Goal: Obtain resource: Obtain resource

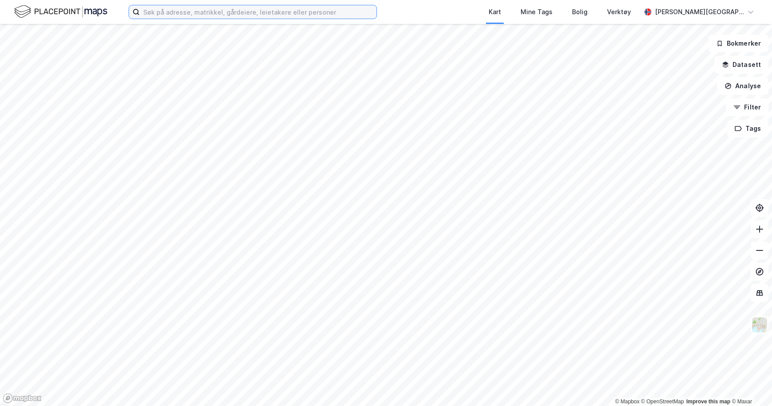
click at [212, 13] on input at bounding box center [258, 11] width 237 height 13
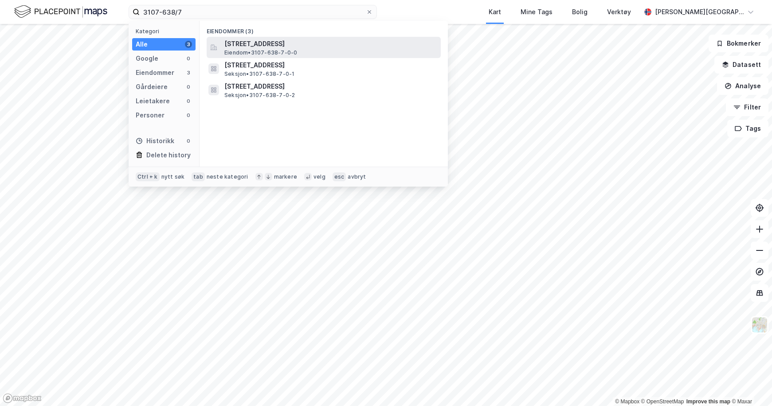
click at [272, 45] on span "[STREET_ADDRESS]" at bounding box center [330, 44] width 213 height 11
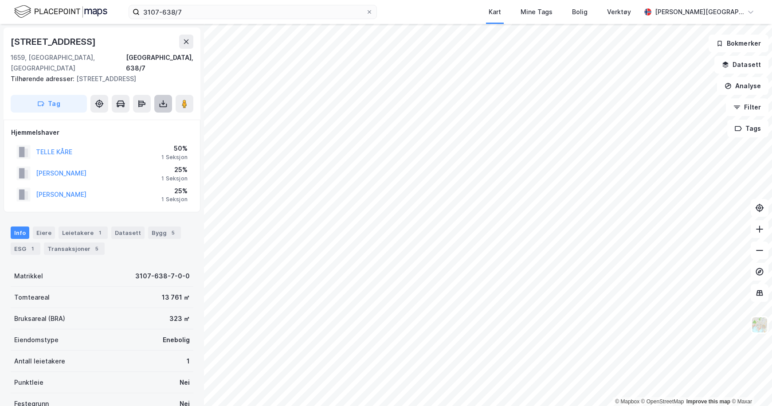
click at [169, 95] on button at bounding box center [163, 104] width 18 height 18
click at [142, 118] on div "Last ned grunnbok" at bounding box center [119, 121] width 51 height 7
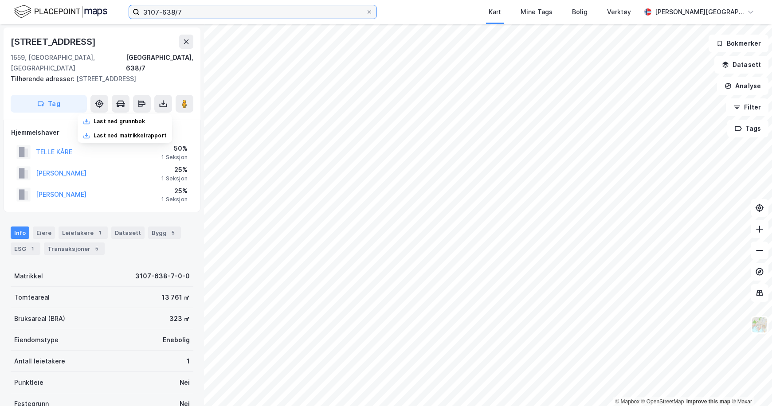
click at [220, 12] on input "3107-638/7" at bounding box center [253, 11] width 226 height 13
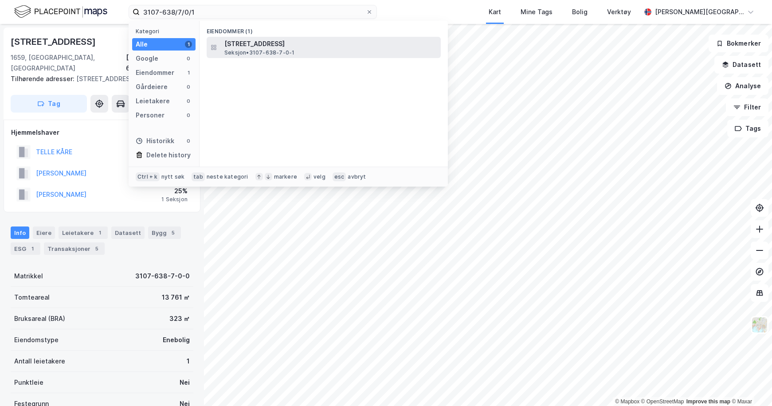
click at [312, 40] on span "[STREET_ADDRESS]" at bounding box center [330, 44] width 213 height 11
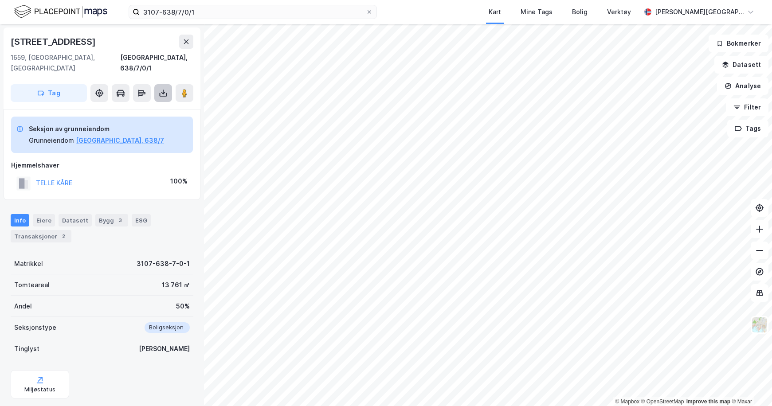
click at [164, 87] on button at bounding box center [163, 93] width 18 height 18
click at [153, 104] on div "Last ned grunnbok" at bounding box center [125, 111] width 94 height 14
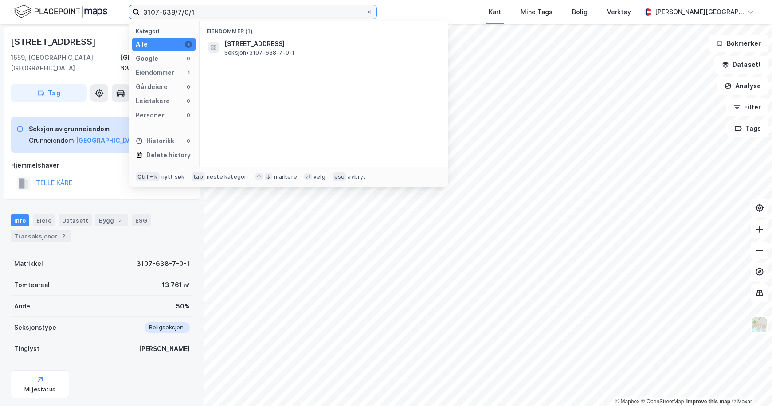
drag, startPoint x: 205, startPoint y: 17, endPoint x: 109, endPoint y: 17, distance: 95.8
click at [109, 17] on div "3107-638/7/0/1 Kategori Alle 1 Google 0 Eiendommer 1 Gårdeiere 0 Leietakere 0 P…" at bounding box center [386, 12] width 772 height 24
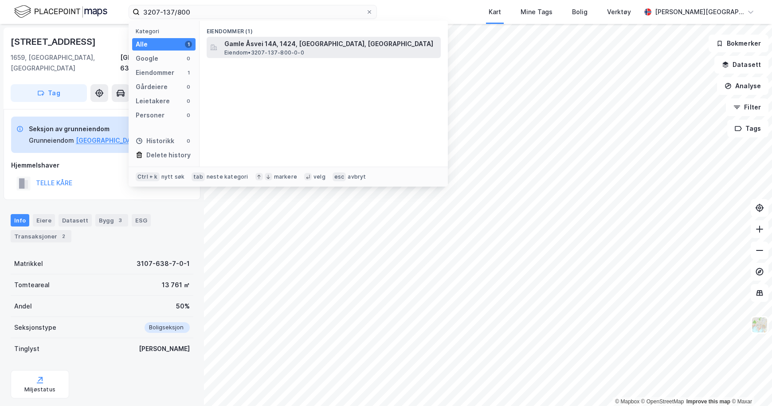
click at [264, 49] on span "Eiendom • 3207-137-800-0-0" at bounding box center [264, 52] width 80 height 7
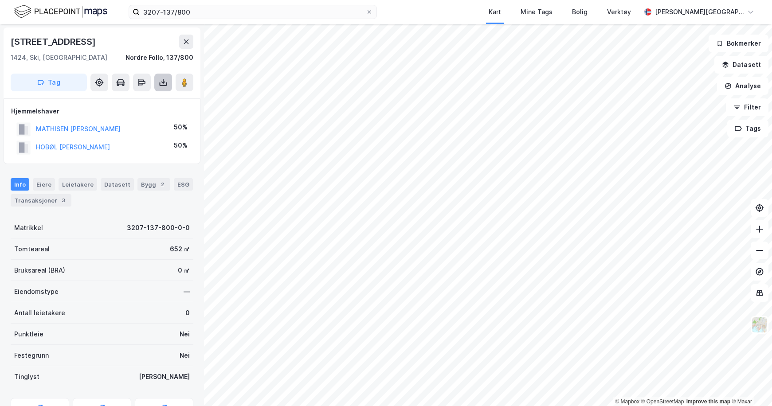
click at [163, 83] on icon at bounding box center [163, 81] width 1 height 5
click at [151, 94] on div "Last ned grunnbok" at bounding box center [125, 100] width 94 height 14
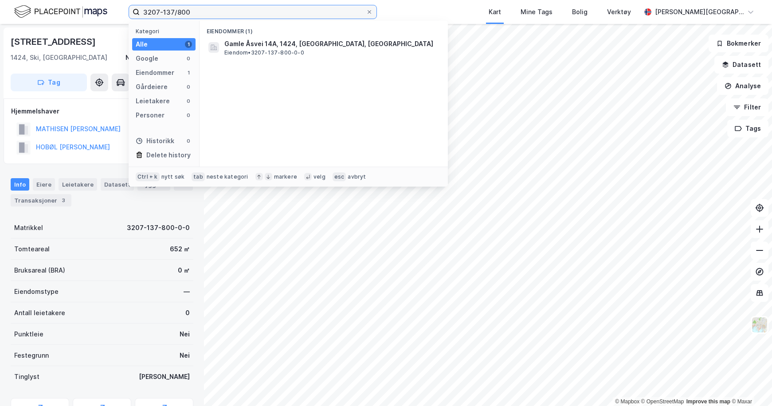
drag, startPoint x: 213, startPoint y: 11, endPoint x: 164, endPoint y: 11, distance: 49.2
click at [164, 11] on input "3207-137/800" at bounding box center [253, 11] width 226 height 13
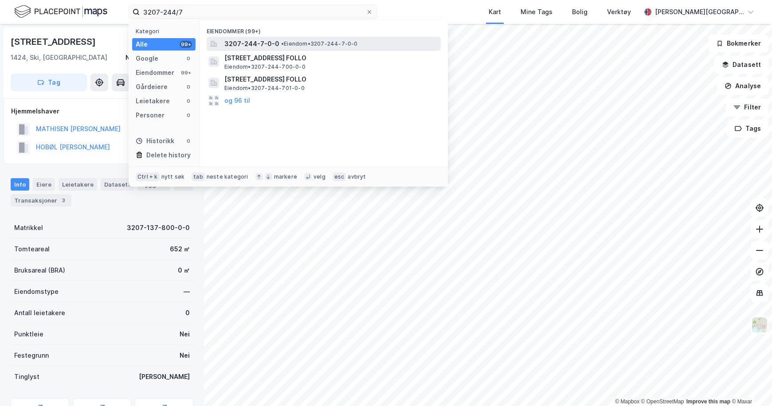
click at [232, 45] on span "3207-244-7-0-0" at bounding box center [251, 44] width 55 height 11
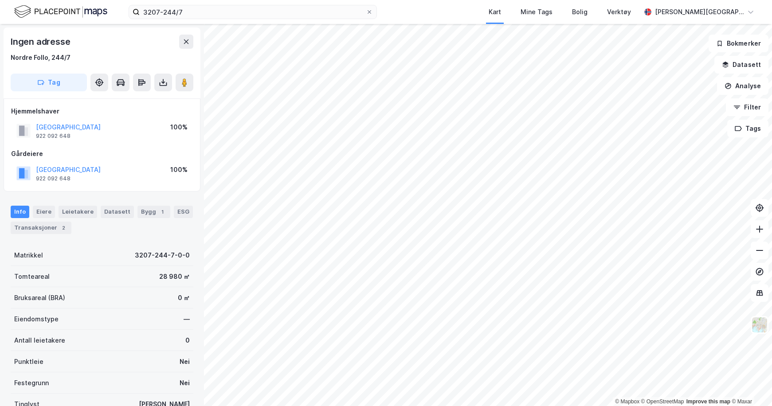
click at [202, 39] on div "© Mapbox © OpenStreetMap Improve this map © Maxar Ingen adresse [GEOGRAPHIC_DAT…" at bounding box center [386, 215] width 772 height 382
click at [161, 80] on icon at bounding box center [163, 82] width 9 height 9
click at [150, 100] on div "Last ned grunnbok" at bounding box center [125, 100] width 94 height 14
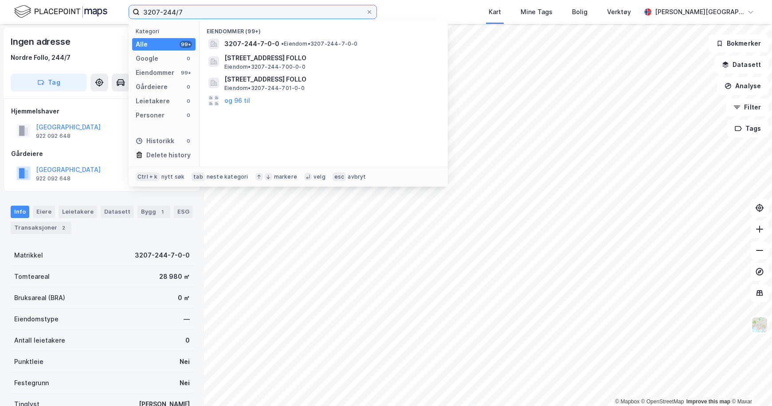
drag, startPoint x: 209, startPoint y: 8, endPoint x: 142, endPoint y: 8, distance: 66.5
click at [142, 8] on input "3207-244/7" at bounding box center [253, 11] width 226 height 13
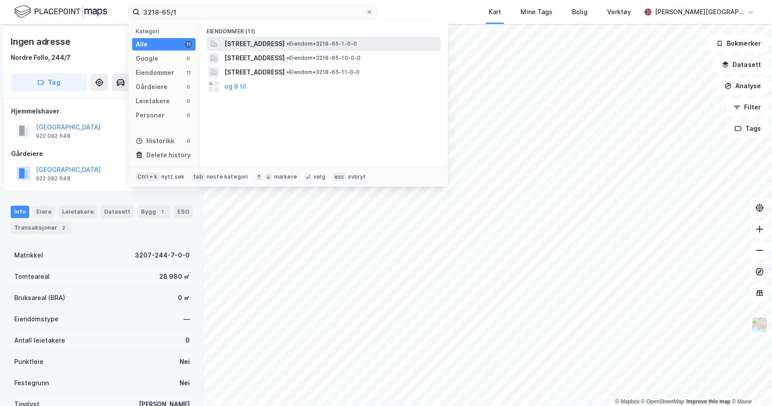
click at [273, 44] on span "[STREET_ADDRESS]" at bounding box center [254, 44] width 60 height 11
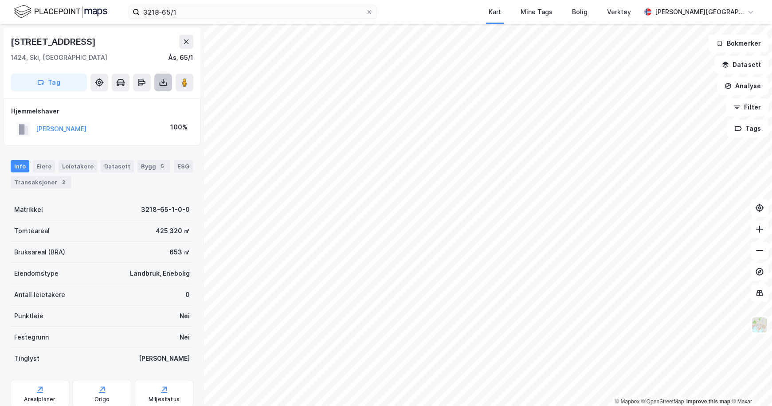
click at [168, 79] on button at bounding box center [163, 83] width 18 height 18
click at [137, 106] on div "Last ned grunnbok" at bounding box center [125, 100] width 94 height 14
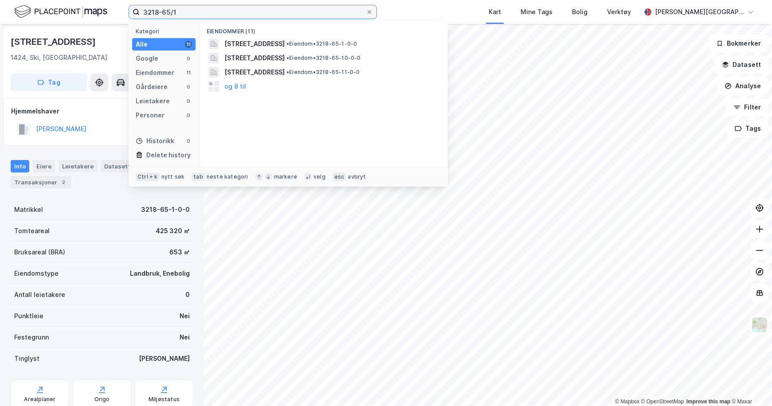
click at [177, 8] on input "3218-65/1" at bounding box center [253, 11] width 226 height 13
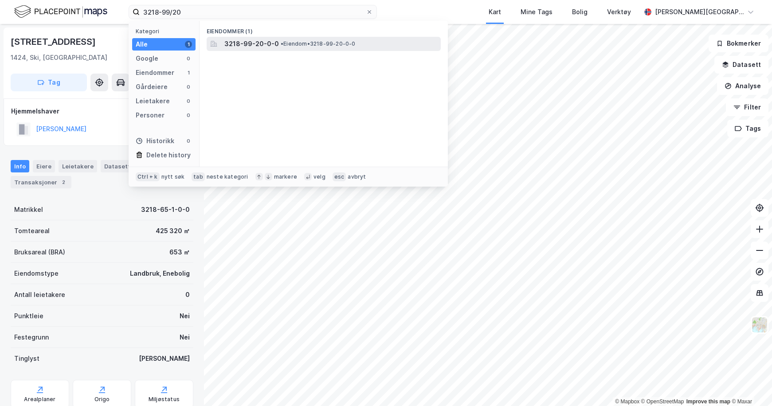
click at [249, 46] on span "3218-99-20-0-0" at bounding box center [251, 44] width 55 height 11
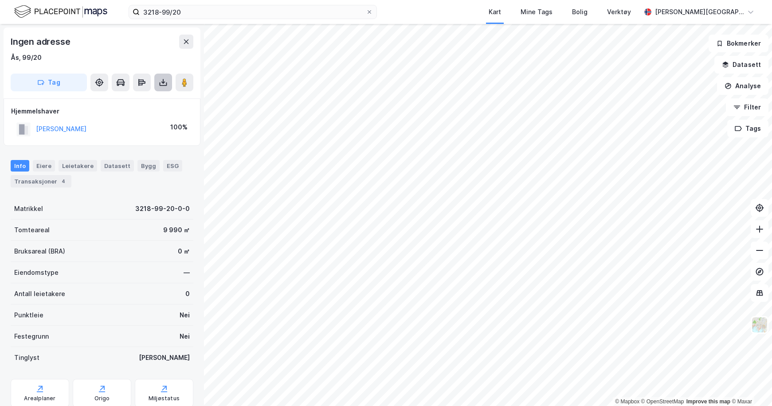
click at [165, 86] on icon at bounding box center [164, 85] width 8 height 4
click at [157, 101] on div "Last ned grunnbok" at bounding box center [125, 100] width 94 height 14
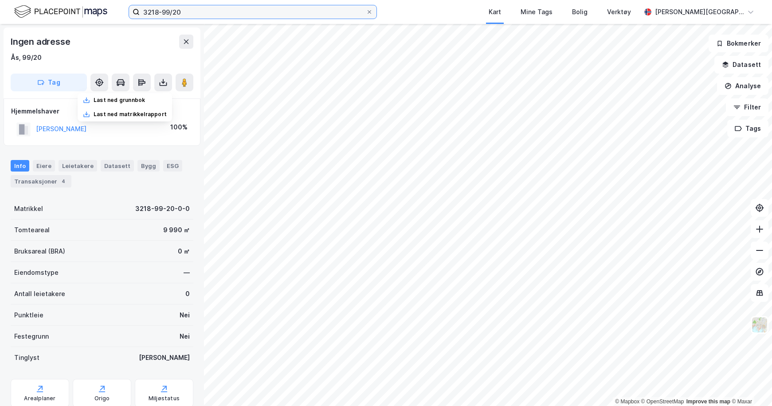
click at [198, 9] on input "3218-99/20" at bounding box center [253, 11] width 226 height 13
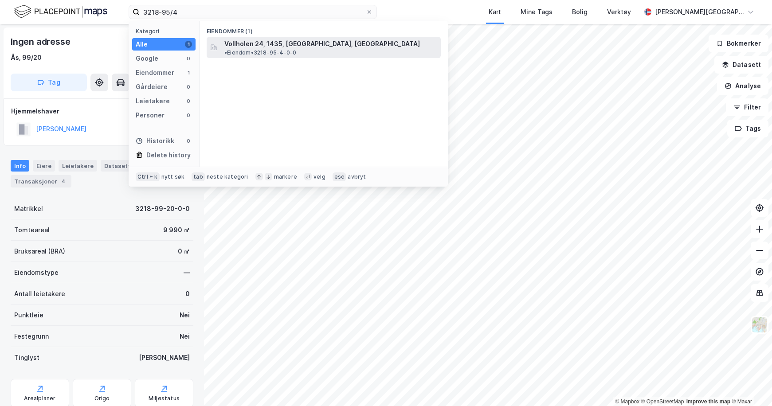
click at [286, 42] on span "Vollholen 24, 1435, [GEOGRAPHIC_DATA], [GEOGRAPHIC_DATA]" at bounding box center [322, 44] width 196 height 11
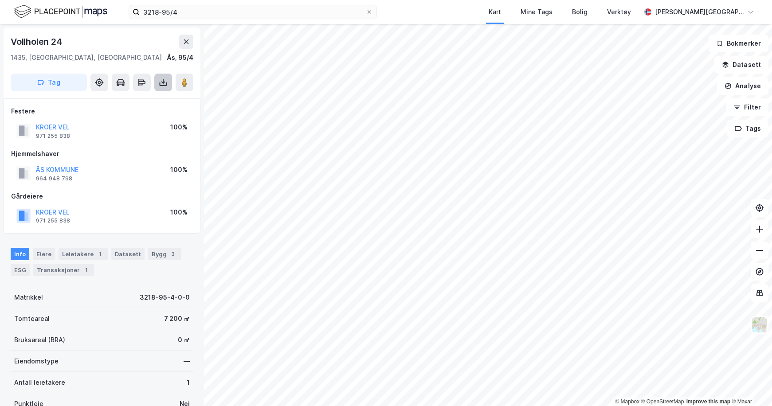
click at [165, 88] on button at bounding box center [163, 83] width 18 height 18
click at [145, 101] on div "Last ned grunnbok" at bounding box center [119, 100] width 51 height 7
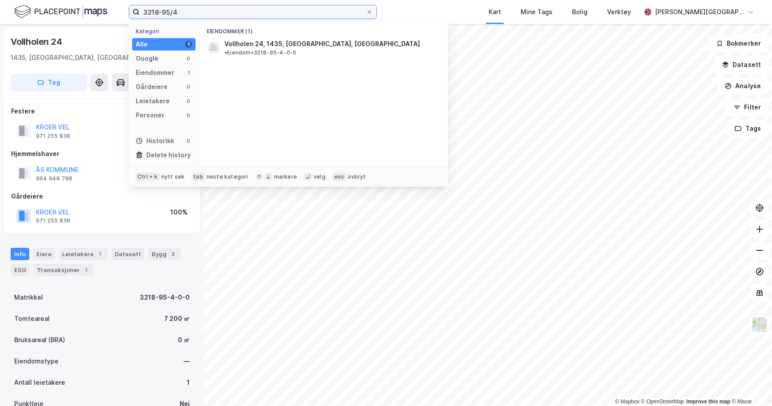
drag, startPoint x: 192, startPoint y: 15, endPoint x: 118, endPoint y: 15, distance: 74.1
click at [118, 15] on div "3218-95/4 Kategori Alle 1 Google 0 Eiendommer 1 Gårdeiere 0 Leietakere 0 Person…" at bounding box center [386, 12] width 772 height 24
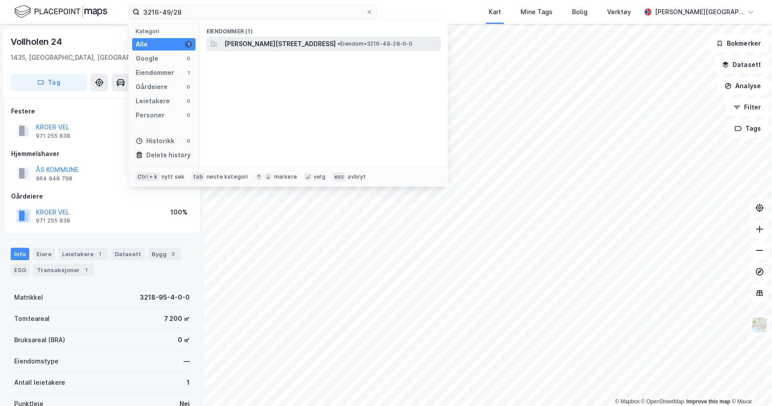
click at [258, 44] on span "[PERSON_NAME][STREET_ADDRESS]" at bounding box center [279, 44] width 111 height 11
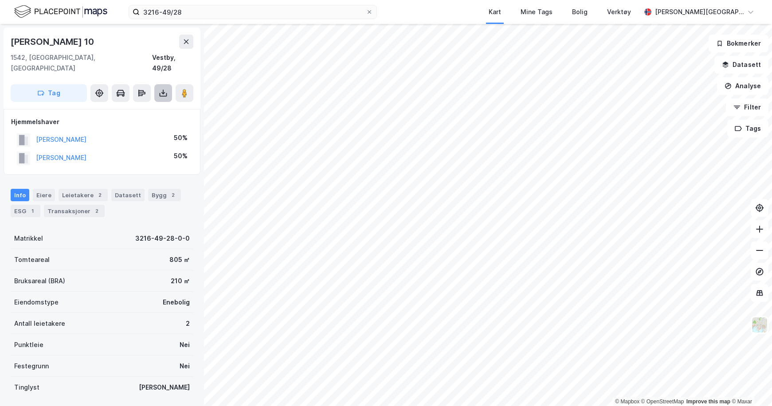
click at [163, 89] on icon at bounding box center [163, 93] width 9 height 9
click at [158, 104] on div "Last ned grunnbok" at bounding box center [125, 111] width 94 height 14
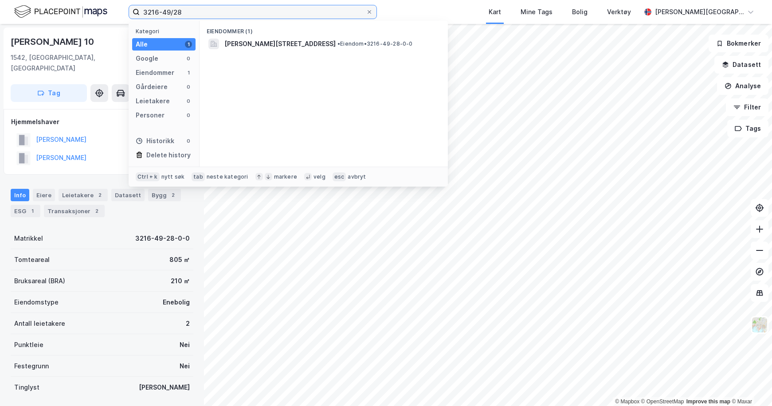
drag, startPoint x: 189, startPoint y: 14, endPoint x: 106, endPoint y: 14, distance: 82.1
click at [106, 14] on div "3216-49/28 Kategori Alle 1 Google 0 Eiendommer 1 Gårdeiere 0 Leietakere 0 Perso…" at bounding box center [386, 12] width 772 height 24
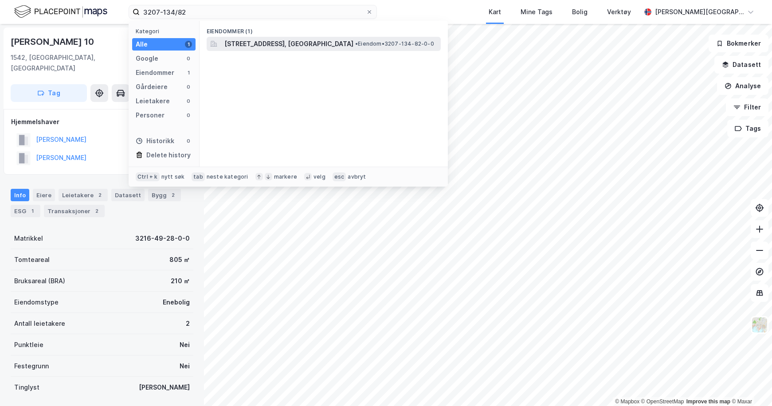
click at [305, 44] on span "[STREET_ADDRESS], [GEOGRAPHIC_DATA]" at bounding box center [288, 44] width 129 height 11
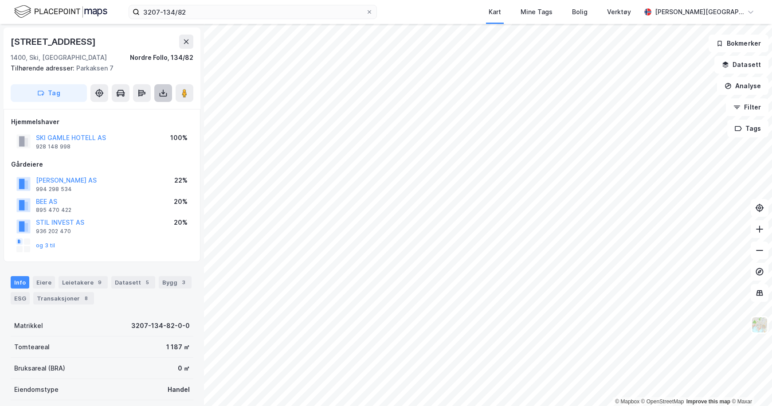
click at [164, 93] on icon at bounding box center [163, 93] width 4 height 2
click at [143, 106] on div "Last ned grunnbok" at bounding box center [125, 111] width 94 height 14
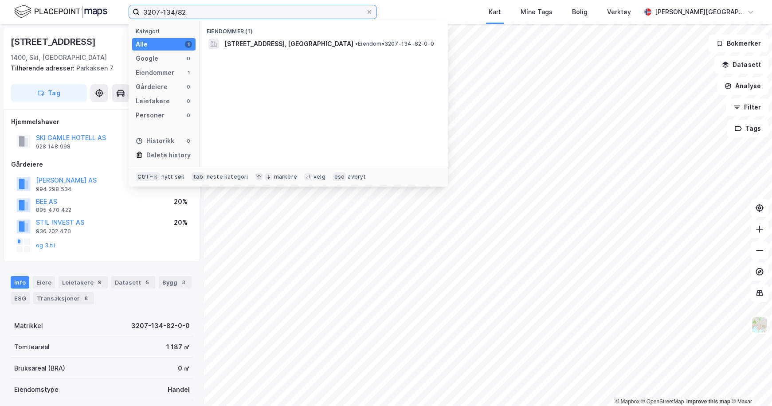
drag, startPoint x: 193, startPoint y: 14, endPoint x: 133, endPoint y: 14, distance: 59.4
click at [133, 14] on label "3207-134/82" at bounding box center [253, 12] width 248 height 14
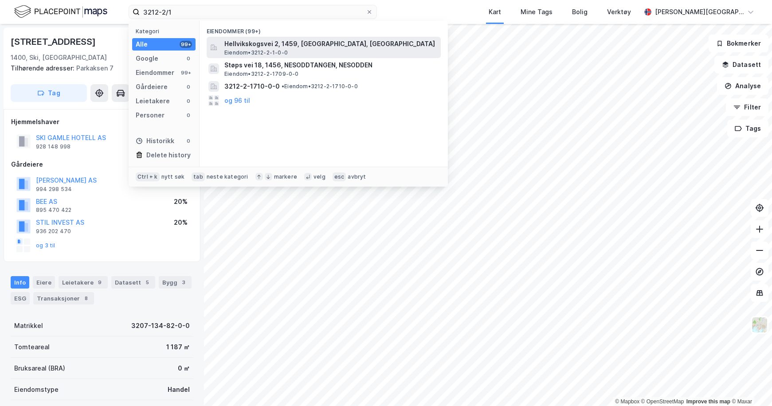
click at [248, 47] on span "Hellvikskogsvei 2, 1459, [GEOGRAPHIC_DATA], [GEOGRAPHIC_DATA]" at bounding box center [330, 44] width 213 height 11
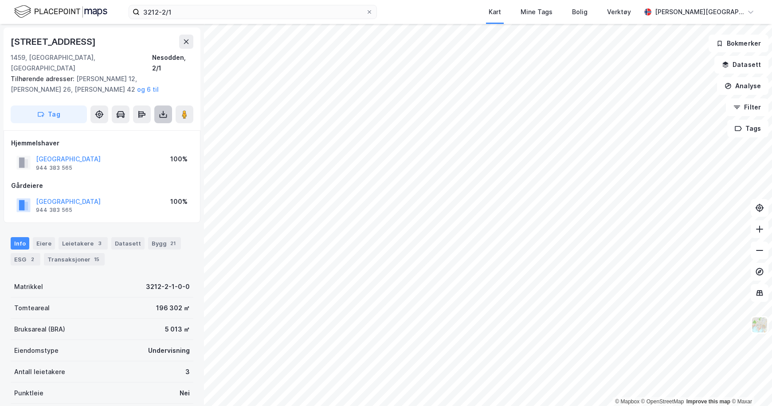
click at [164, 114] on icon at bounding box center [164, 116] width 8 height 4
click at [130, 125] on div "Last ned grunnbok" at bounding box center [125, 132] width 94 height 14
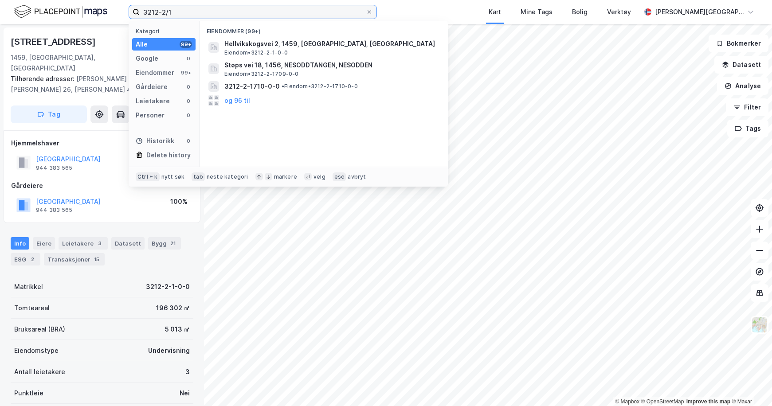
click at [201, 18] on input "3212-2/1" at bounding box center [253, 11] width 226 height 13
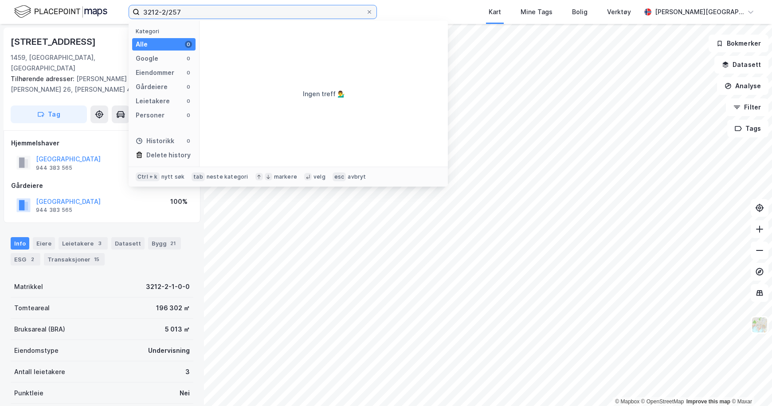
click at [165, 9] on input "3212-2/257" at bounding box center [253, 11] width 226 height 13
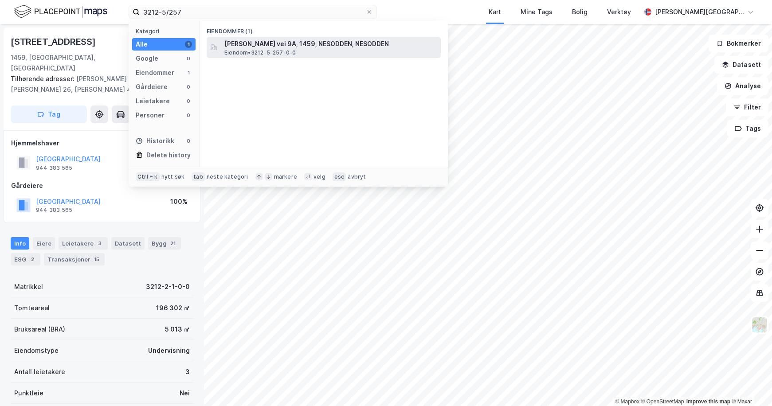
click at [280, 43] on span "[PERSON_NAME] vei 9A, 1459, NESODDEN, NESODDEN" at bounding box center [330, 44] width 213 height 11
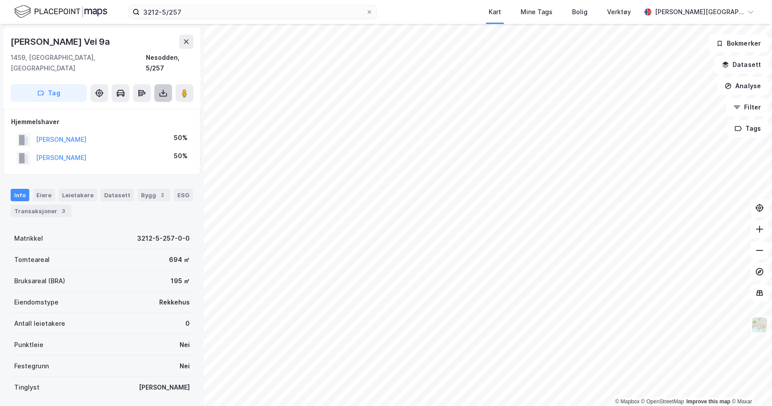
click at [157, 84] on button at bounding box center [163, 93] width 18 height 18
click at [142, 107] on div "Last ned grunnbok" at bounding box center [119, 110] width 51 height 7
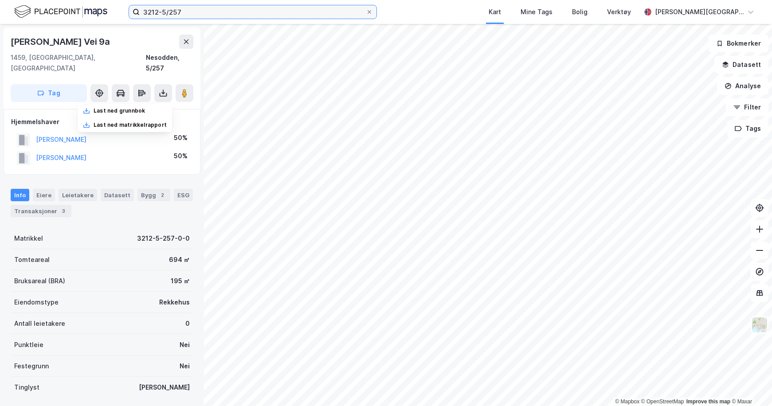
click at [242, 12] on input "3212-5/257" at bounding box center [253, 11] width 226 height 13
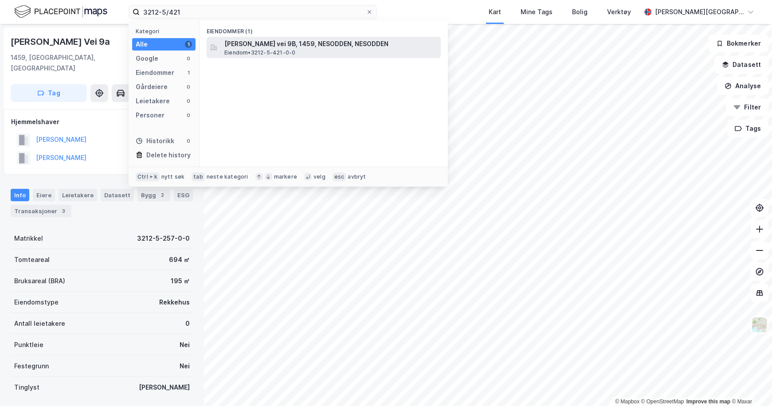
click at [288, 48] on span "[PERSON_NAME] vei 9B, 1459, NESODDEN, NESODDEN" at bounding box center [330, 44] width 213 height 11
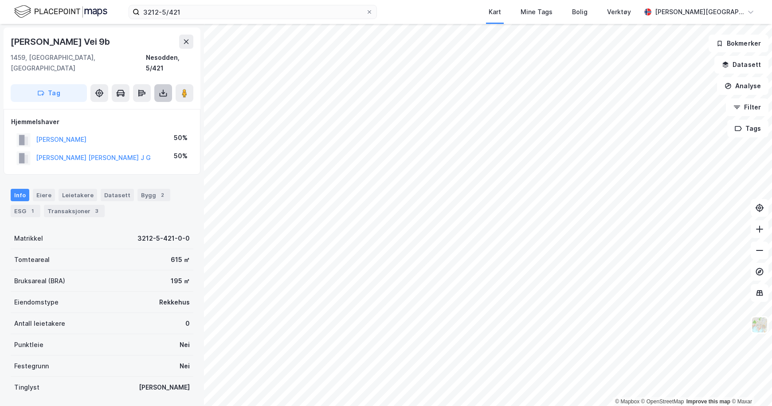
click at [168, 84] on button at bounding box center [163, 93] width 18 height 18
click at [154, 104] on div "Last ned grunnbok" at bounding box center [125, 111] width 94 height 14
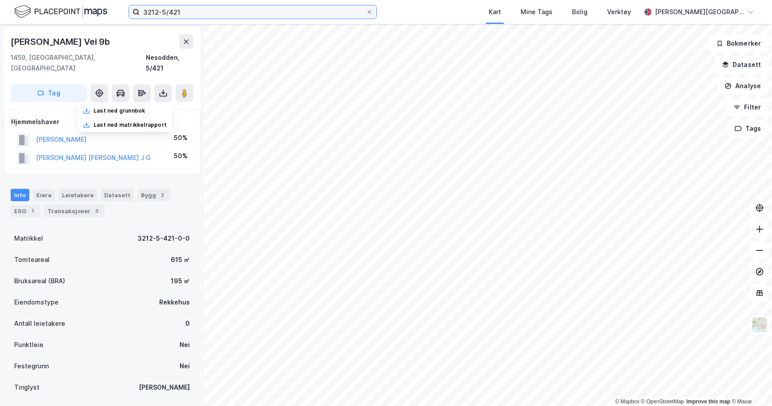
click at [194, 12] on input "3212-5/421" at bounding box center [253, 11] width 226 height 13
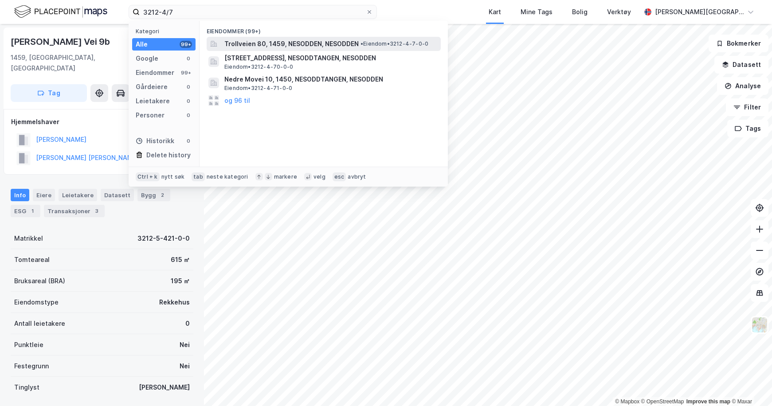
click at [334, 44] on span "Trollveien 80, 1459, NESODDEN, NESODDEN" at bounding box center [291, 44] width 134 height 11
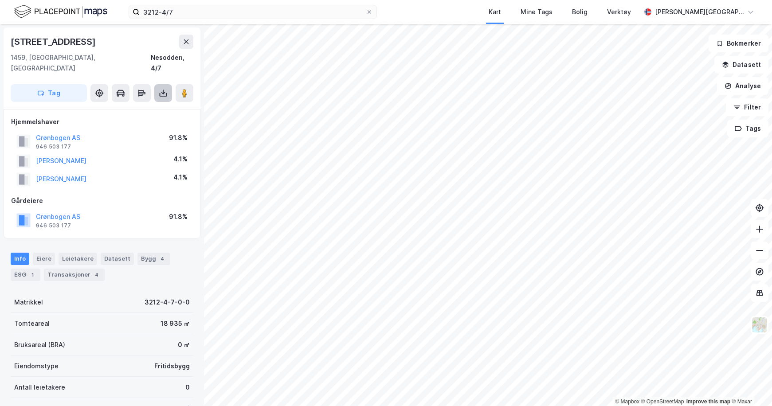
click at [161, 89] on icon at bounding box center [163, 93] width 9 height 9
click at [149, 104] on div "Last ned grunnbok" at bounding box center [125, 111] width 94 height 14
click at [758, 232] on icon at bounding box center [759, 229] width 9 height 9
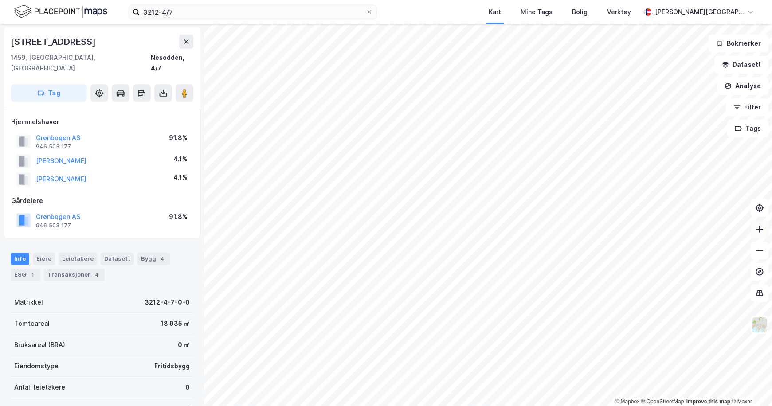
click at [758, 232] on icon at bounding box center [759, 229] width 9 height 9
click at [202, 300] on div "© Mapbox © OpenStreetMap Improve this map © Maxar [STREET_ADDRESS] 1459, [GEOGR…" at bounding box center [386, 215] width 772 height 382
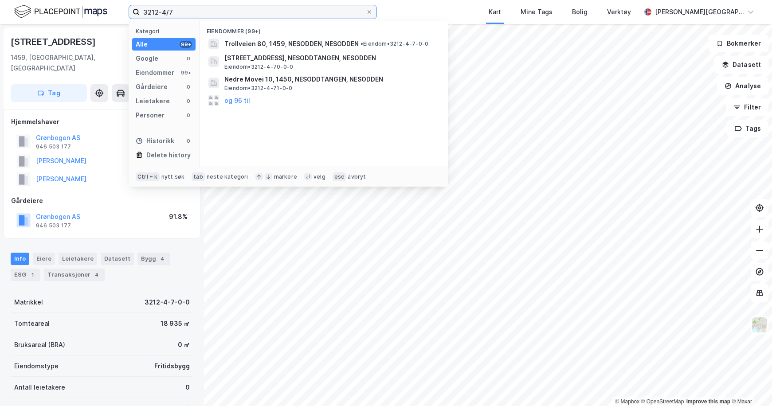
click at [213, 16] on input "3212-4/7" at bounding box center [253, 11] width 226 height 13
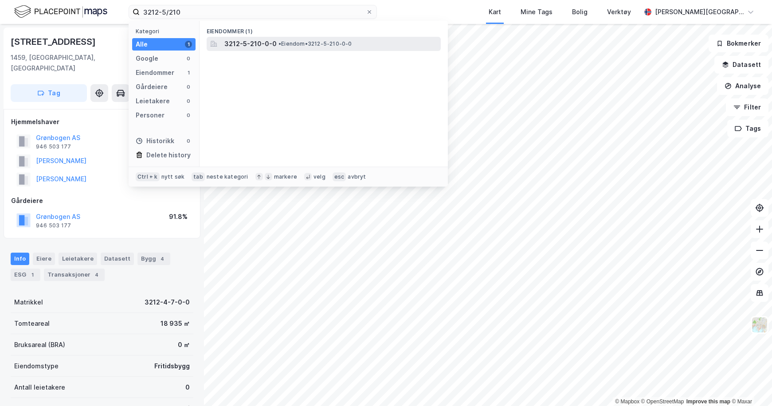
click at [306, 43] on span "• Eiendom • 3212-5-210-0-0" at bounding box center [316, 43] width 74 height 7
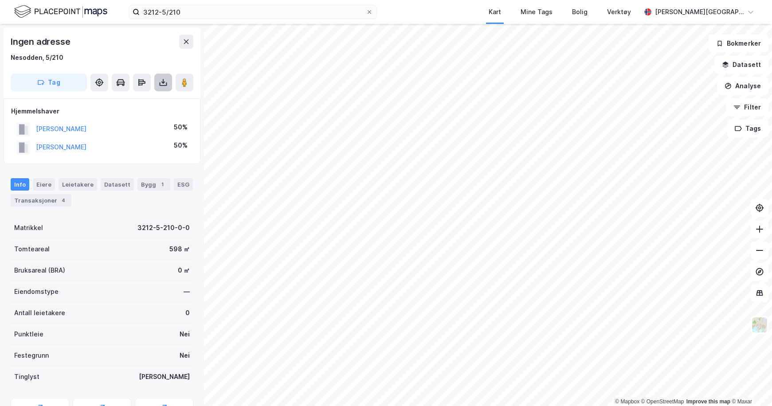
click at [163, 83] on icon at bounding box center [163, 83] width 4 height 2
click at [153, 99] on div "Last ned grunnbok" at bounding box center [125, 100] width 94 height 14
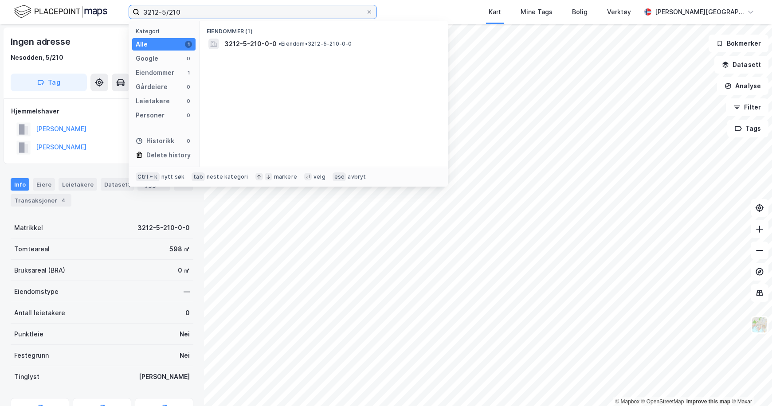
click at [201, 14] on input "3212-5/210" at bounding box center [253, 11] width 226 height 13
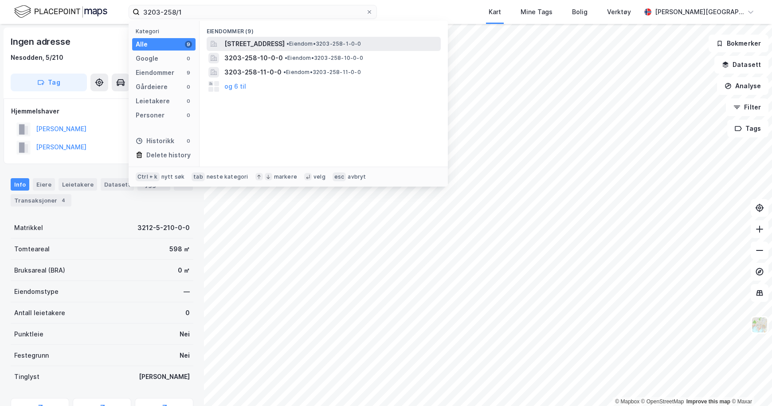
click at [285, 40] on span "[STREET_ADDRESS]" at bounding box center [254, 44] width 60 height 11
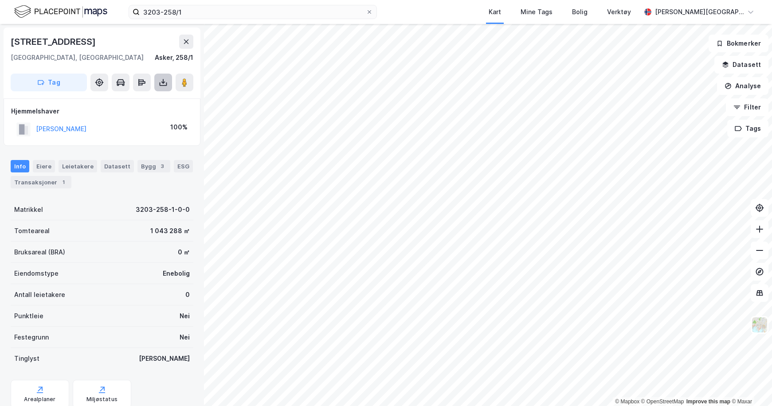
click at [159, 77] on button at bounding box center [163, 83] width 18 height 18
click at [150, 98] on div "Last ned grunnbok" at bounding box center [125, 100] width 94 height 14
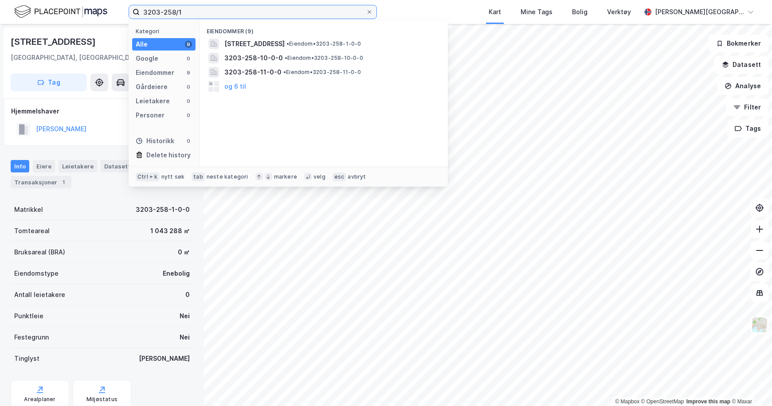
drag, startPoint x: 203, startPoint y: 12, endPoint x: 118, endPoint y: 13, distance: 85.6
click at [118, 13] on div "3203-258/1 Kategori Alle 9 Google 0 Eiendommer 9 Gårdeiere 0 Leietakere 0 Perso…" at bounding box center [386, 12] width 772 height 24
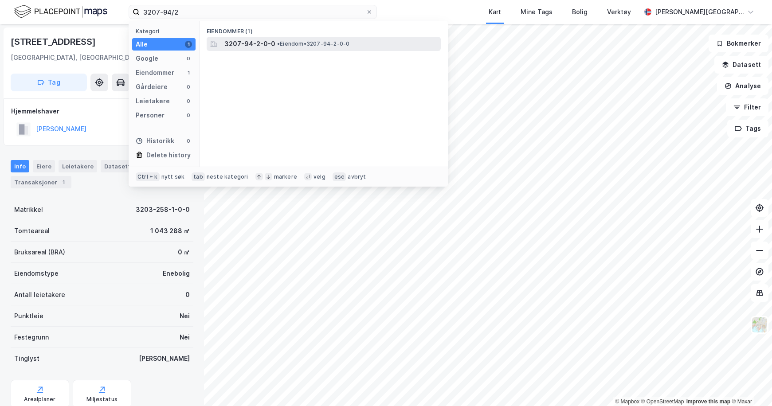
click at [262, 50] on div "3207-94-2-0-0 • Eiendom • 3207-94-2-0-0" at bounding box center [324, 44] width 234 height 14
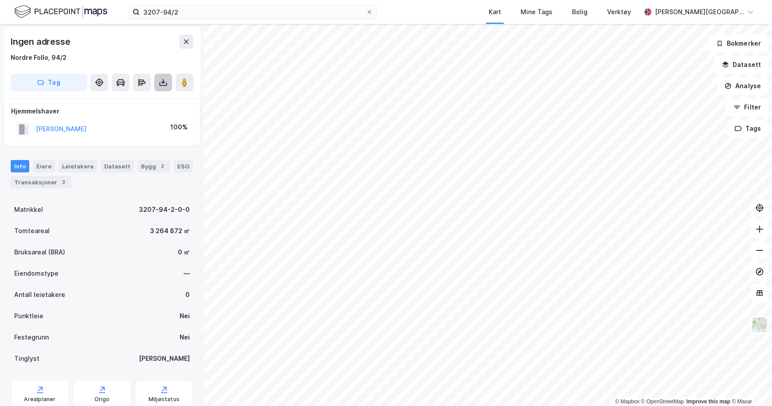
click at [163, 87] on button at bounding box center [163, 83] width 18 height 18
click at [145, 98] on div "Last ned grunnbok" at bounding box center [119, 100] width 51 height 7
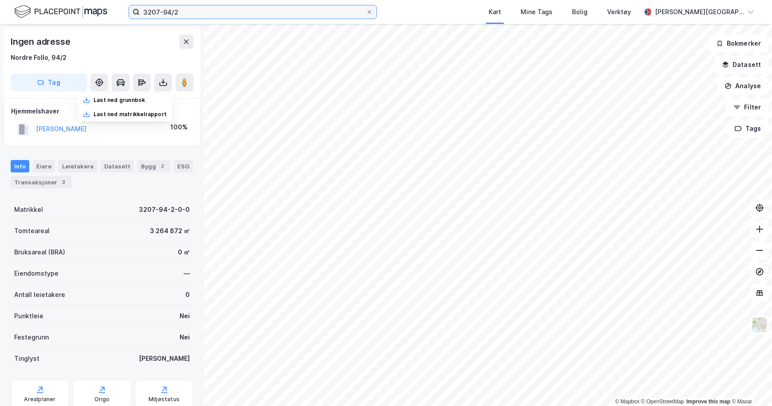
click at [170, 12] on input "3207-94/2" at bounding box center [253, 11] width 226 height 13
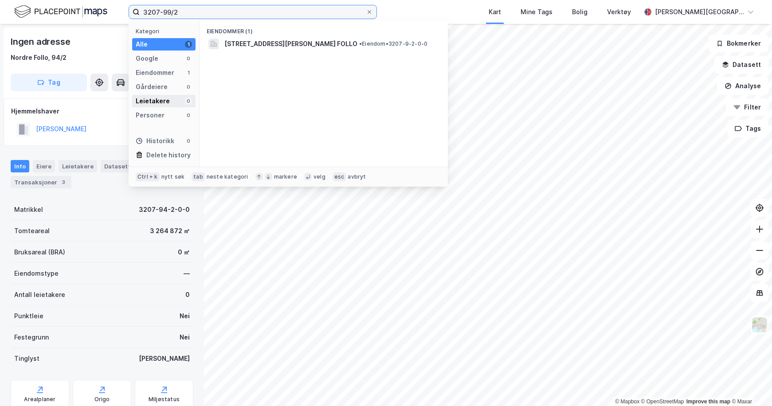
type input "3207-99/2"
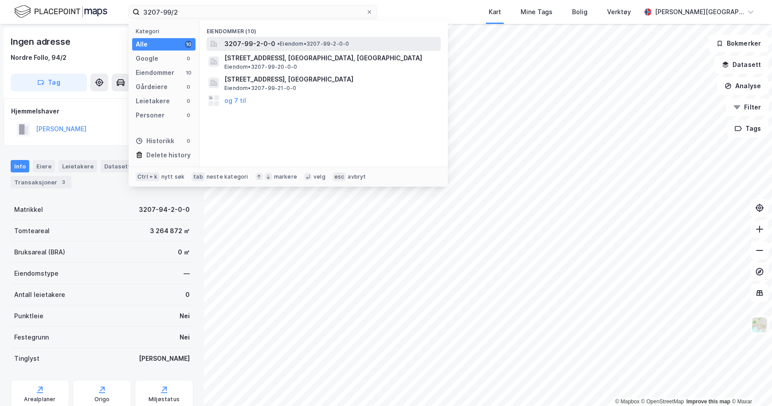
click at [250, 47] on span "3207-99-2-0-0" at bounding box center [249, 44] width 51 height 11
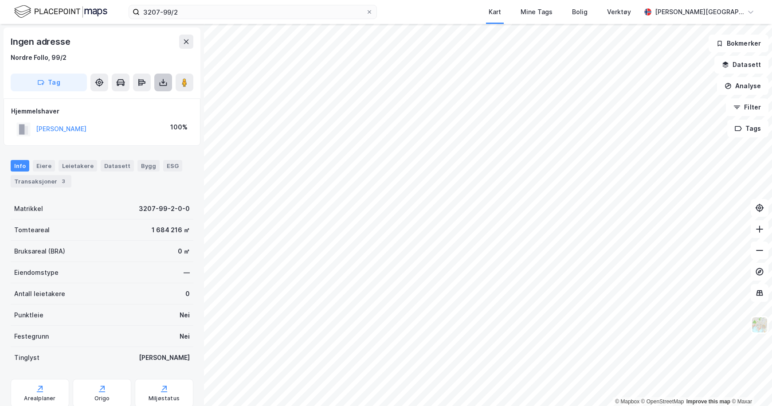
click at [162, 86] on icon at bounding box center [164, 85] width 8 height 4
click at [149, 98] on div "Last ned grunnbok" at bounding box center [125, 100] width 94 height 14
